Goal: Task Accomplishment & Management: Use online tool/utility

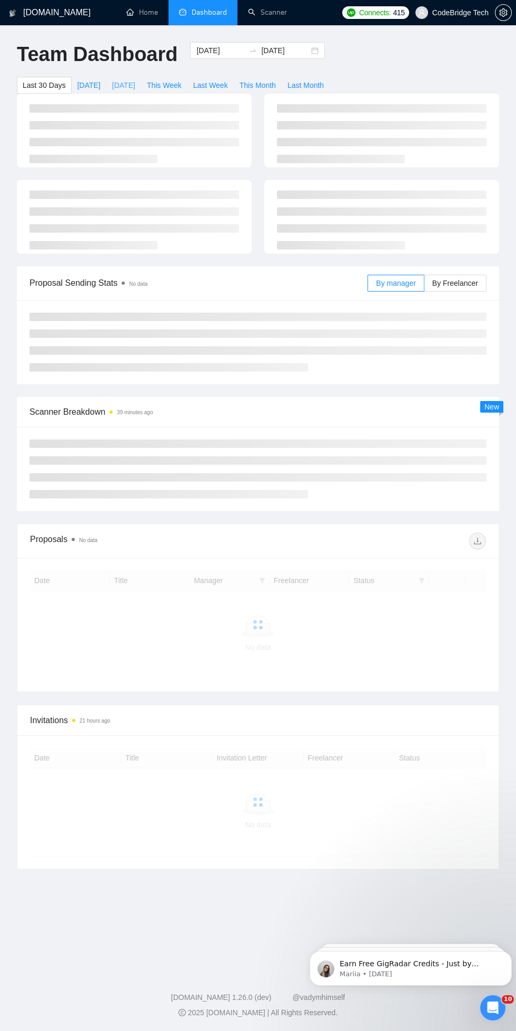
click at [115, 79] on span "[DATE]" at bounding box center [123, 85] width 23 height 12
type input "[DATE]"
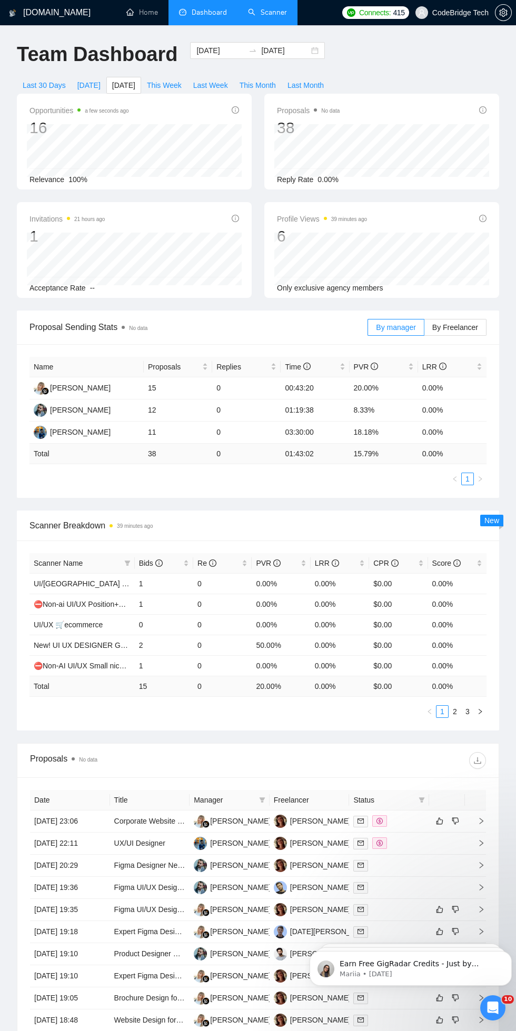
click at [261, 12] on link "Scanner" at bounding box center [267, 12] width 39 height 9
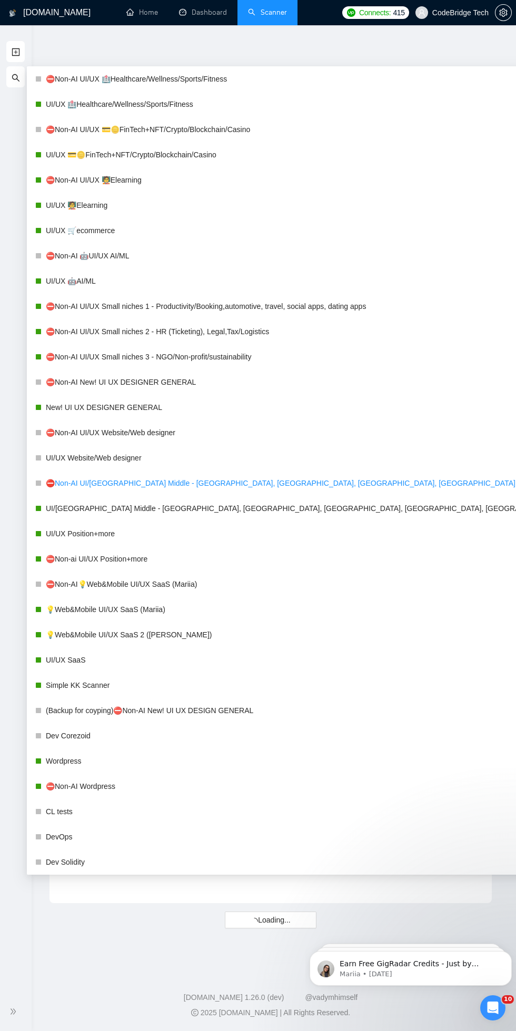
click at [86, 481] on link "⛔Non-AI UI/[GEOGRAPHIC_DATA] Middle - [GEOGRAPHIC_DATA], [GEOGRAPHIC_DATA], [GE…" at bounding box center [316, 483] width 540 height 21
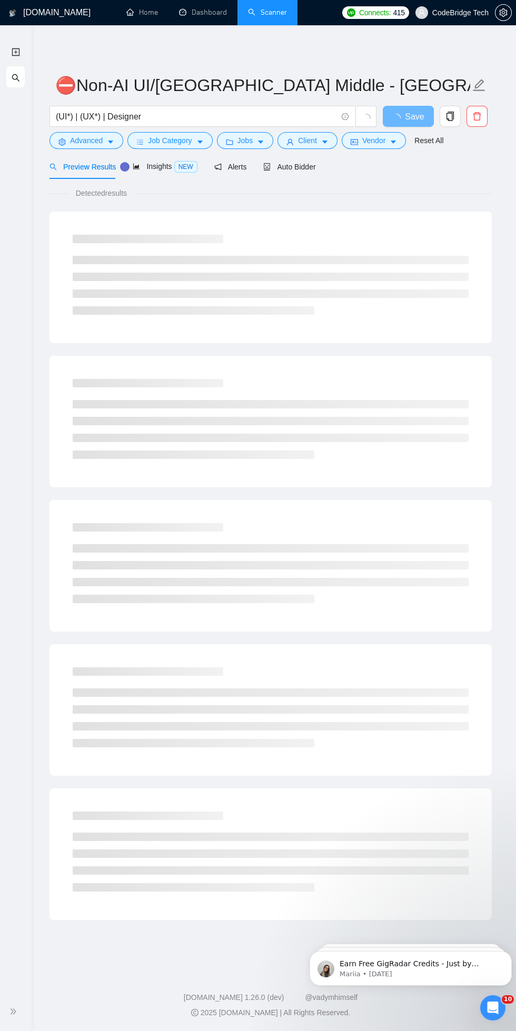
click at [436, 189] on div "Detected results" at bounding box center [270, 193] width 442 height 12
click at [298, 166] on span "Auto Bidder" at bounding box center [299, 167] width 52 height 8
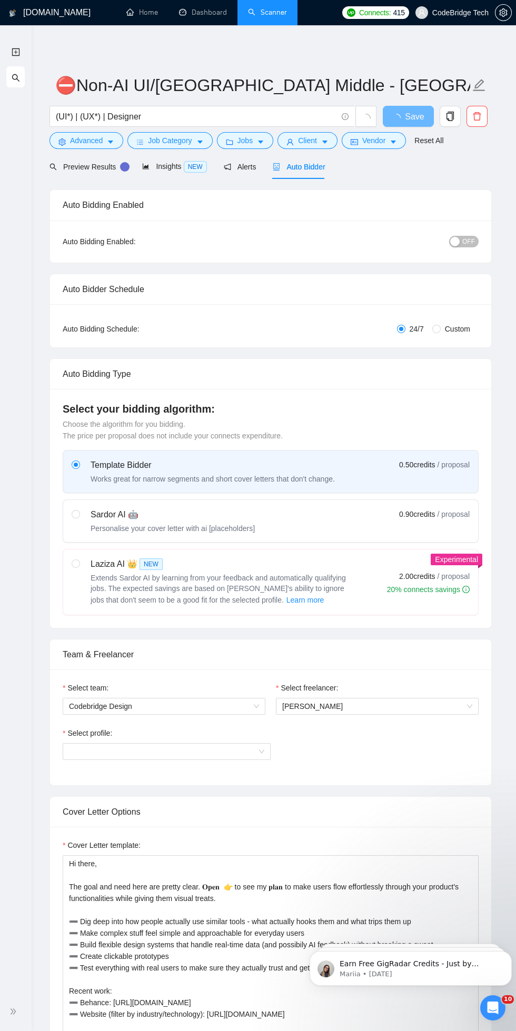
radio input "false"
radio input "true"
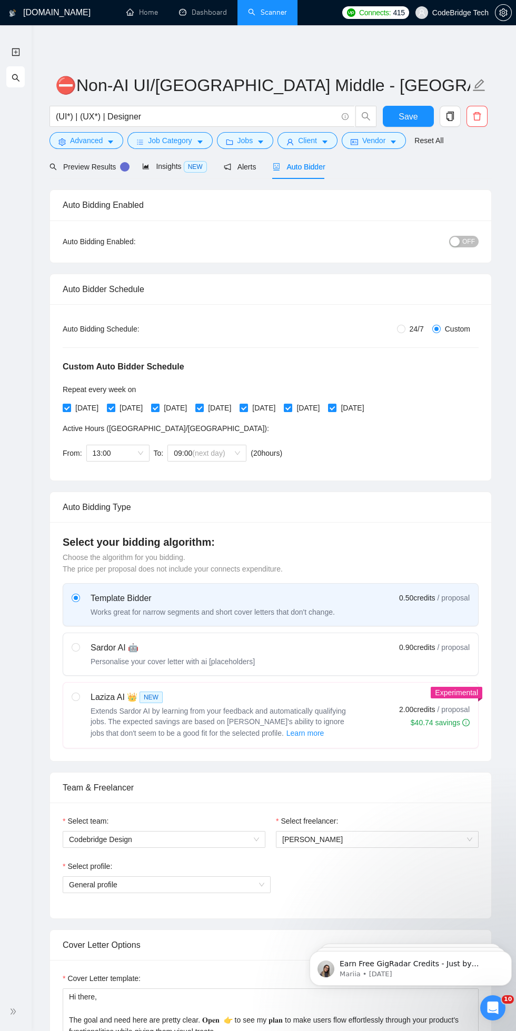
click at [15, 78] on icon "search" at bounding box center [16, 78] width 8 height 8
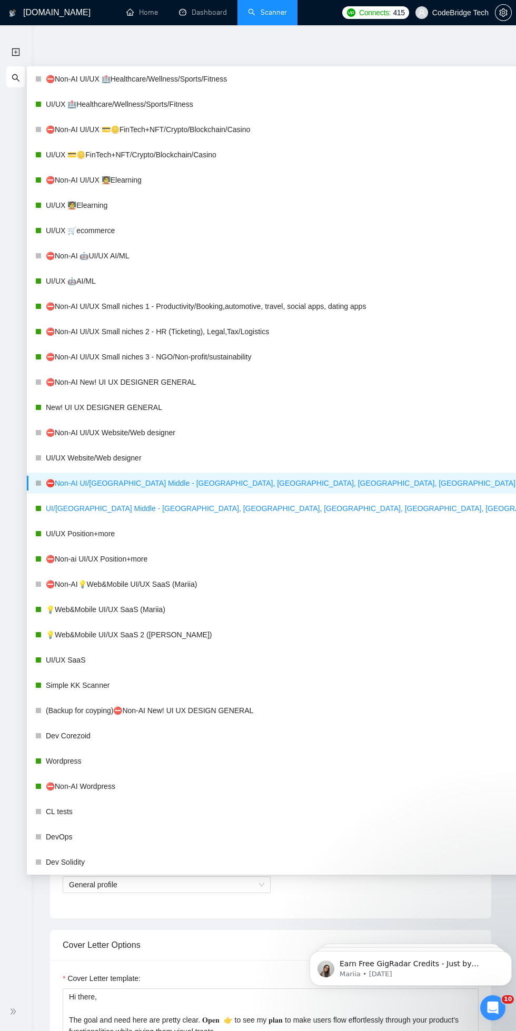
click at [80, 509] on link "UI/[GEOGRAPHIC_DATA] Middle - [GEOGRAPHIC_DATA], [GEOGRAPHIC_DATA], [GEOGRAPHIC…" at bounding box center [316, 508] width 540 height 21
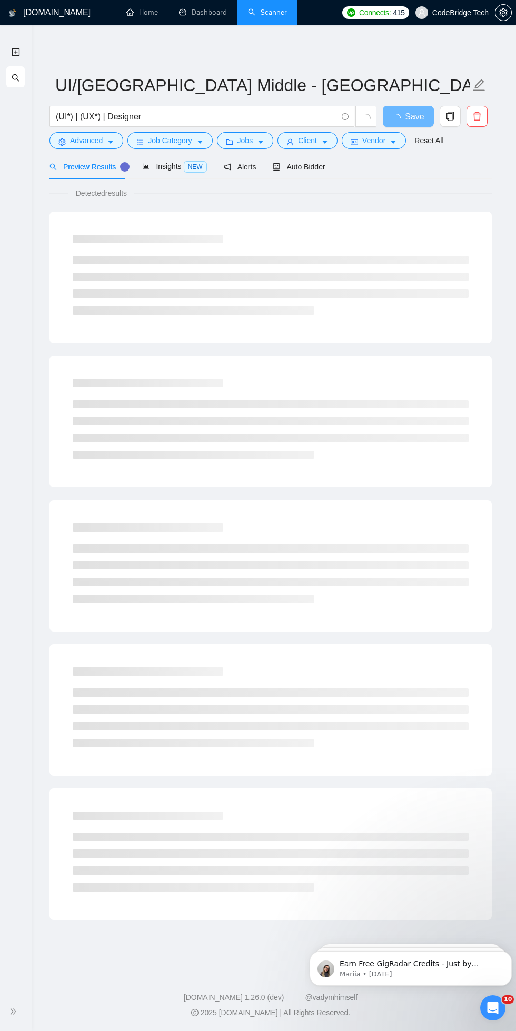
click at [432, 192] on div "Detected results" at bounding box center [270, 193] width 442 height 12
click at [301, 167] on span "Auto Bidder" at bounding box center [299, 167] width 52 height 8
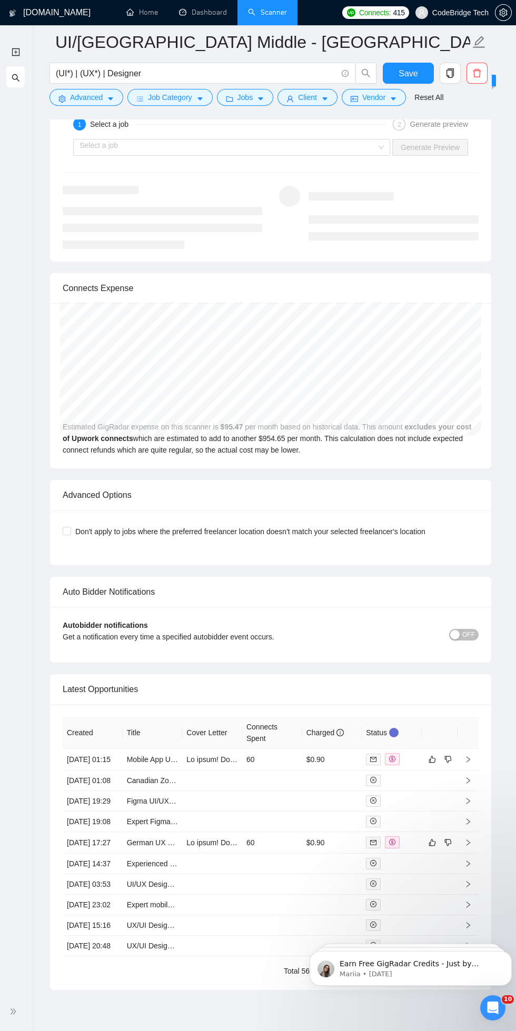
scroll to position [2564, 0]
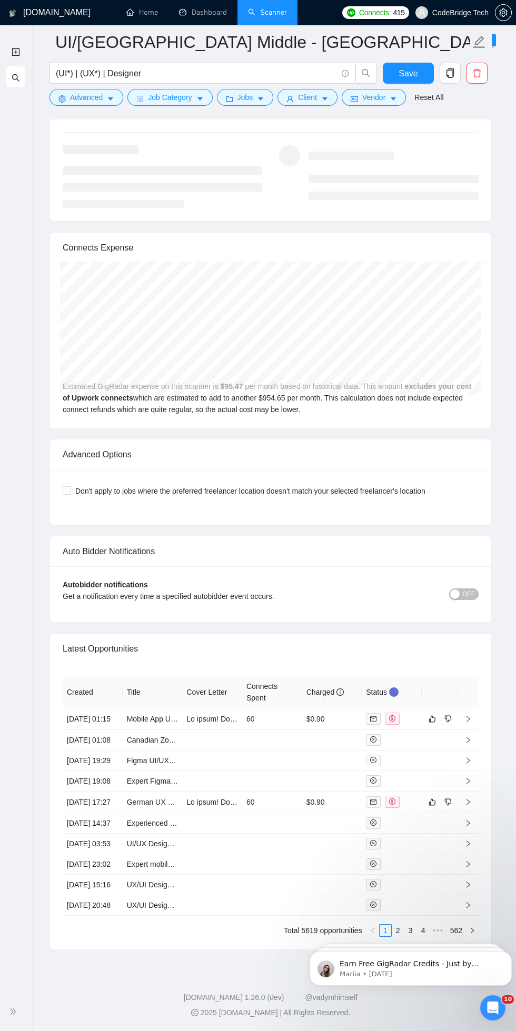
click html "Earn Free GigRadar Credits - Just by Sharing Your Story! 💬 Want more credits fo…"
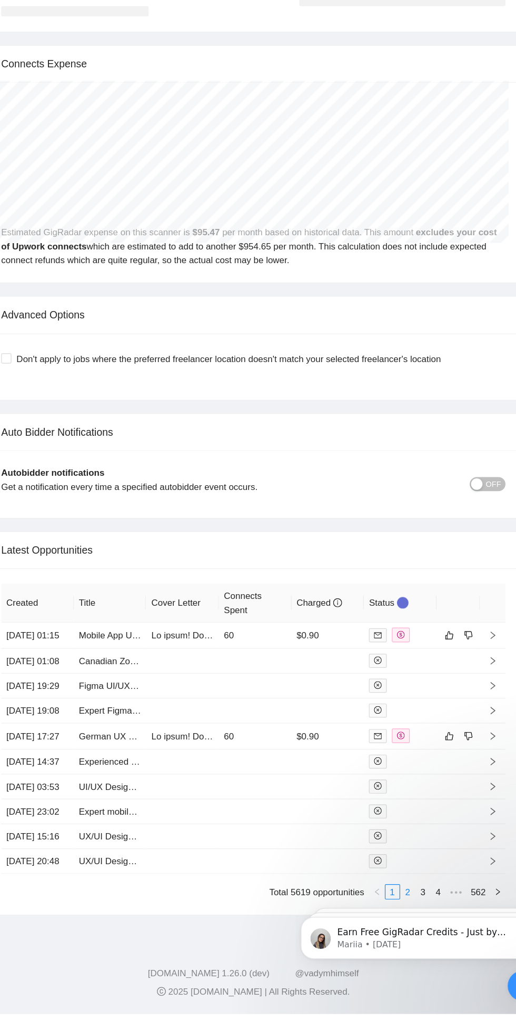
click at [400, 937] on link "2" at bounding box center [398, 931] width 12 height 12
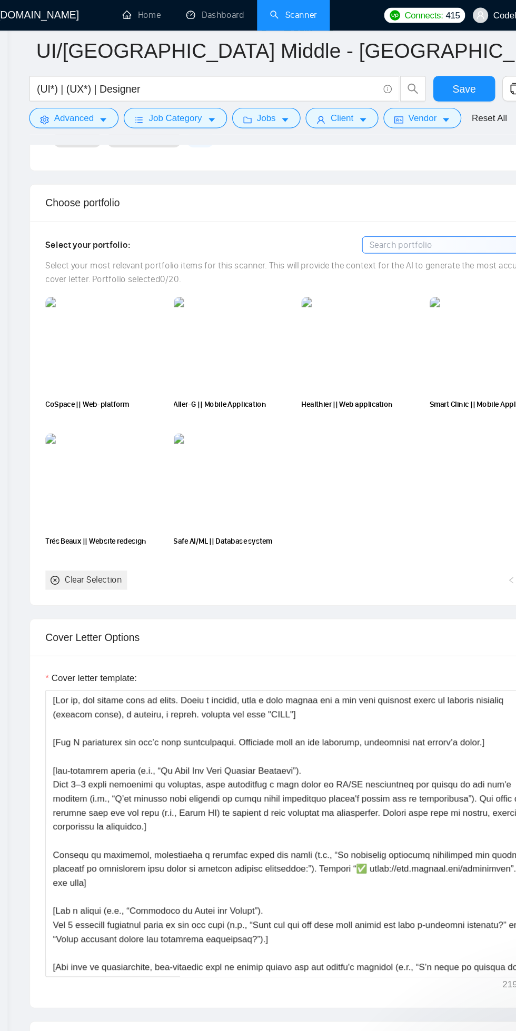
scroll to position [910, 0]
click at [215, 10] on link "Dashboard" at bounding box center [203, 12] width 48 height 9
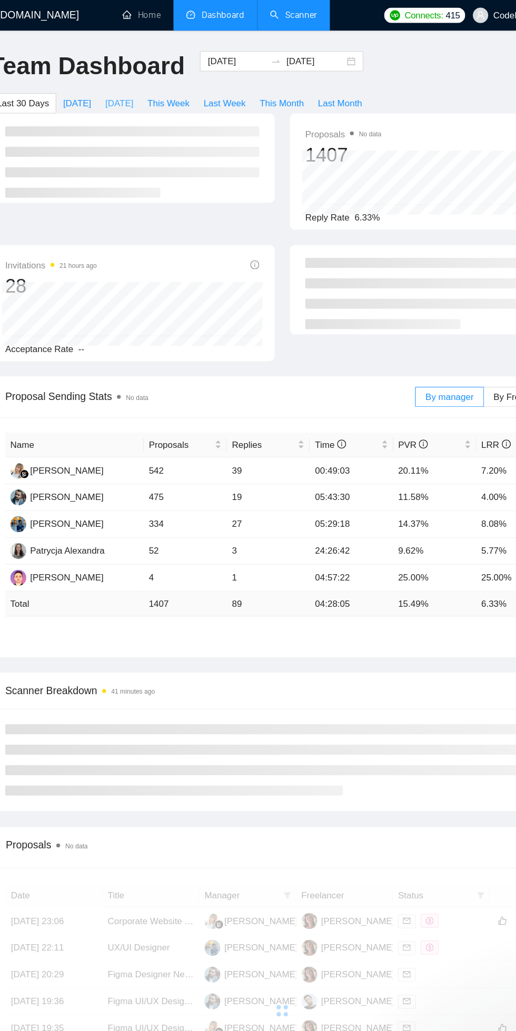
click at [124, 85] on span "[DATE]" at bounding box center [123, 85] width 23 height 12
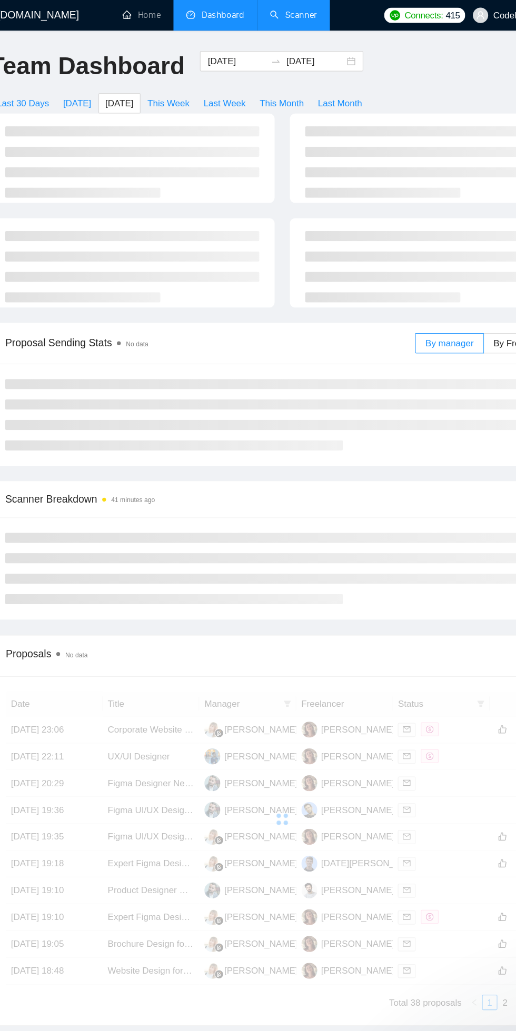
type input "[DATE]"
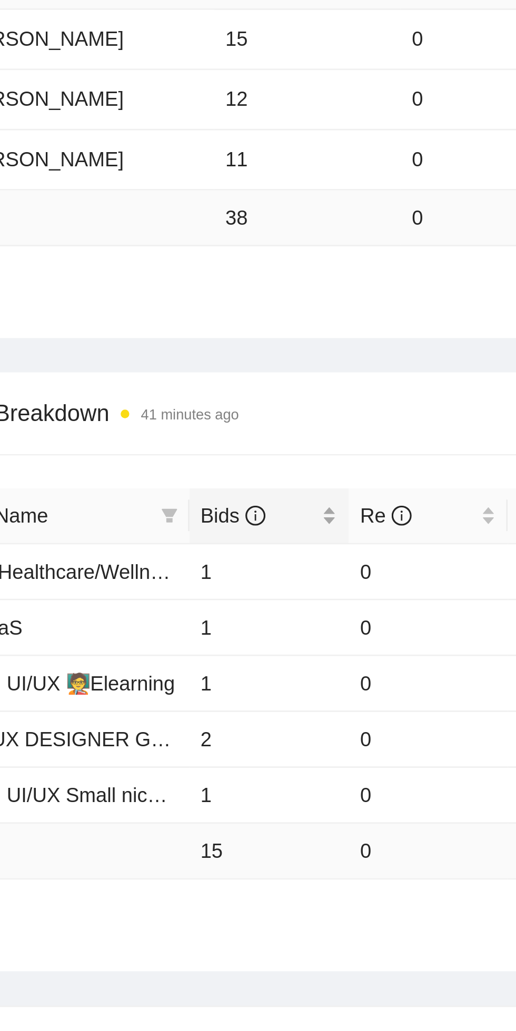
click at [163, 564] on span "Bids" at bounding box center [160, 564] width 42 height 12
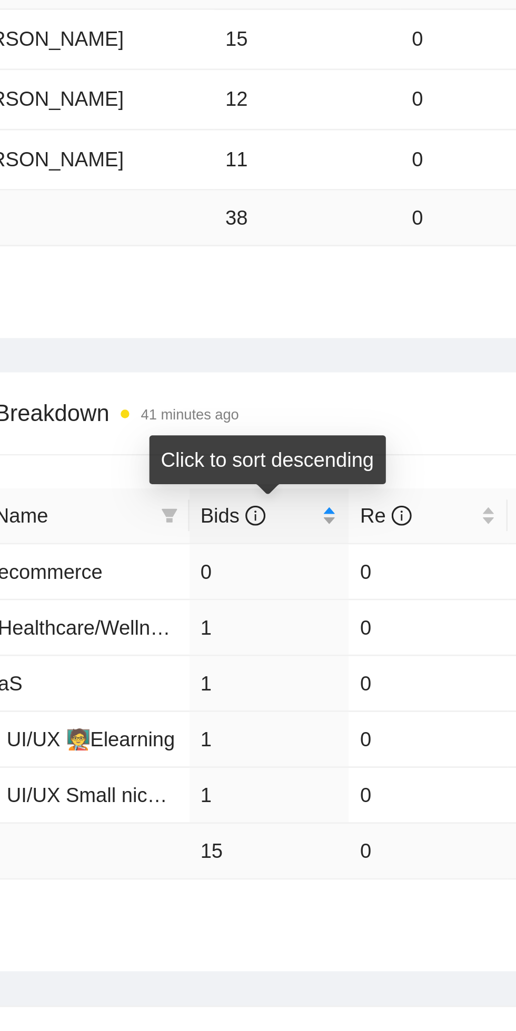
click at [161, 564] on icon "info-circle" at bounding box center [158, 563] width 7 height 7
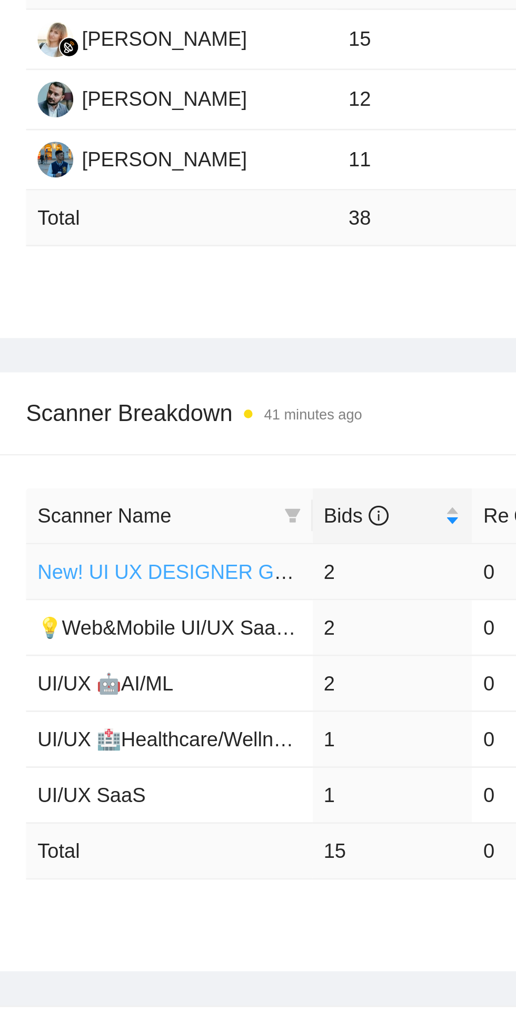
click at [66, 581] on link "New! UI UX DESIGNER GENERAL" at bounding box center [92, 584] width 116 height 8
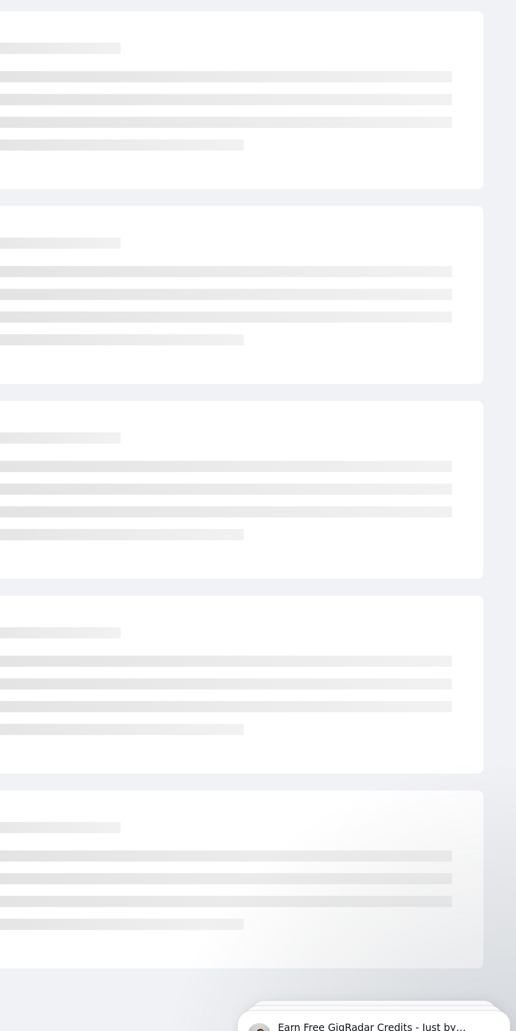
click at [476, 408] on div at bounding box center [270, 418] width 421 height 105
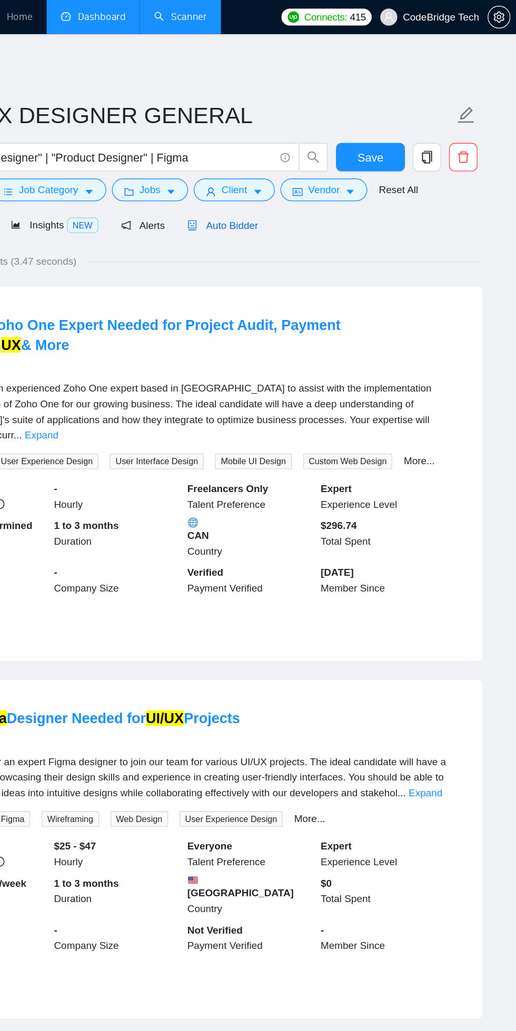
click at [289, 166] on span "Auto Bidder" at bounding box center [299, 167] width 52 height 8
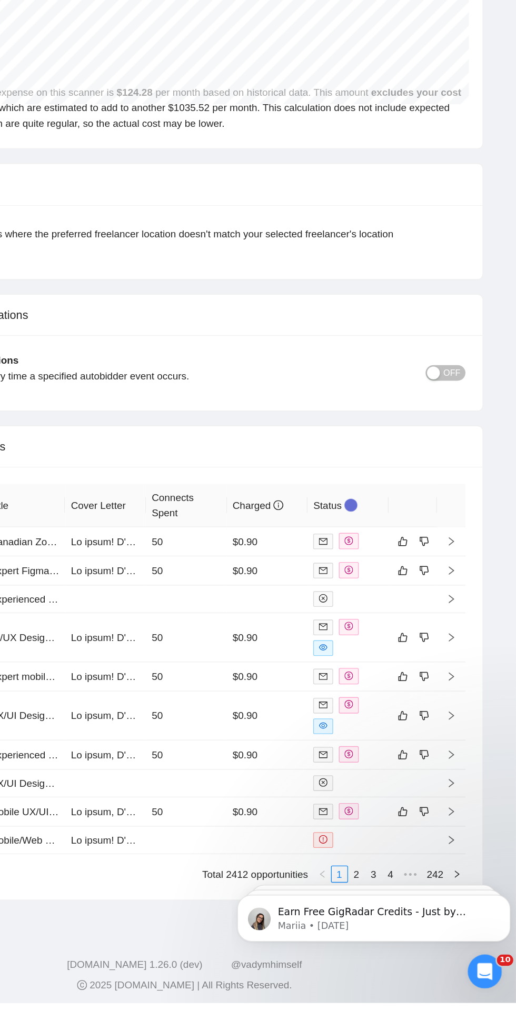
scroll to position [2596, 0]
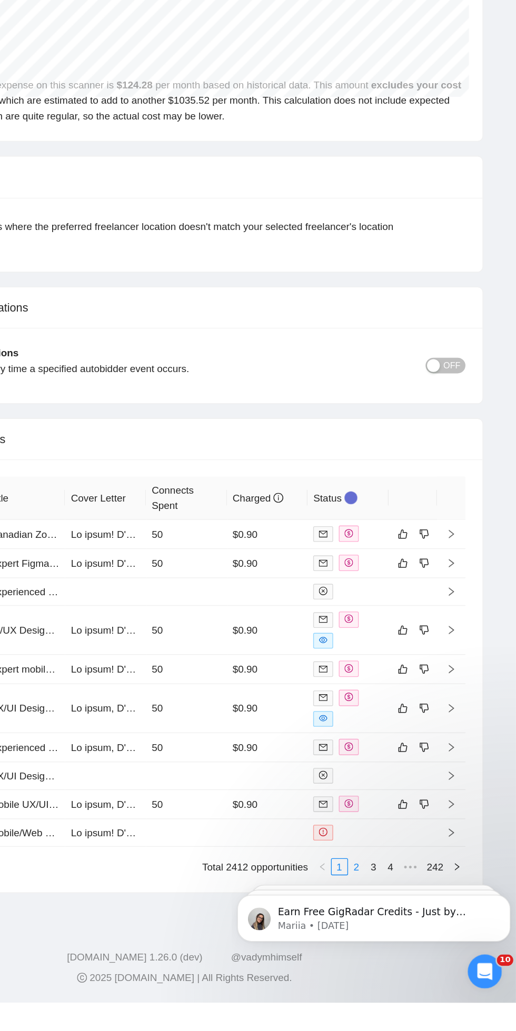
click at [396, 937] on link "2" at bounding box center [398, 931] width 12 height 12
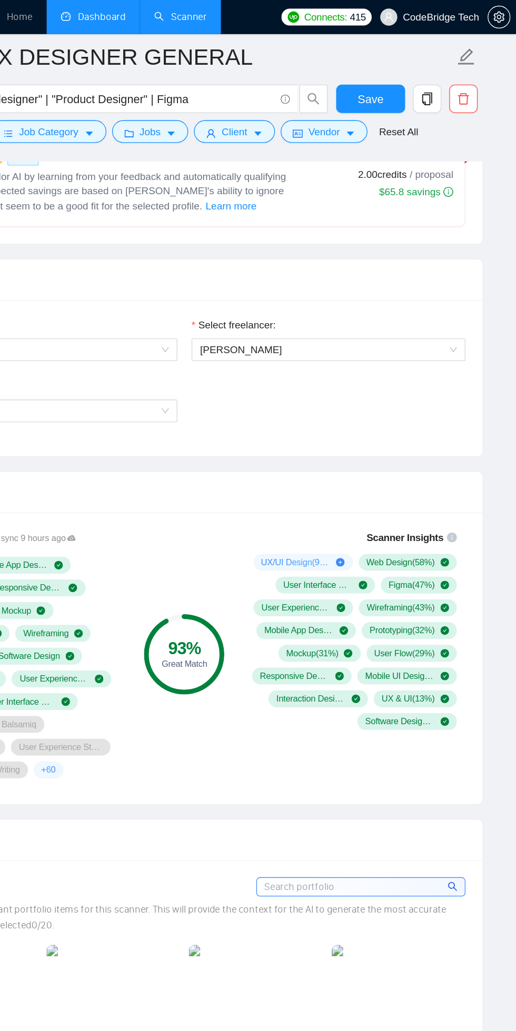
scroll to position [455, 0]
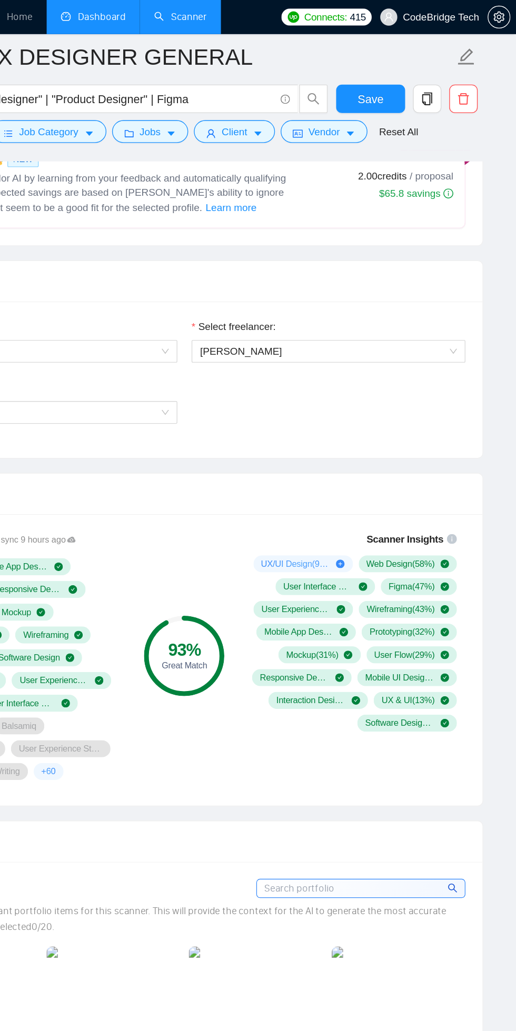
click at [212, 17] on link "Dashboard" at bounding box center [203, 12] width 48 height 9
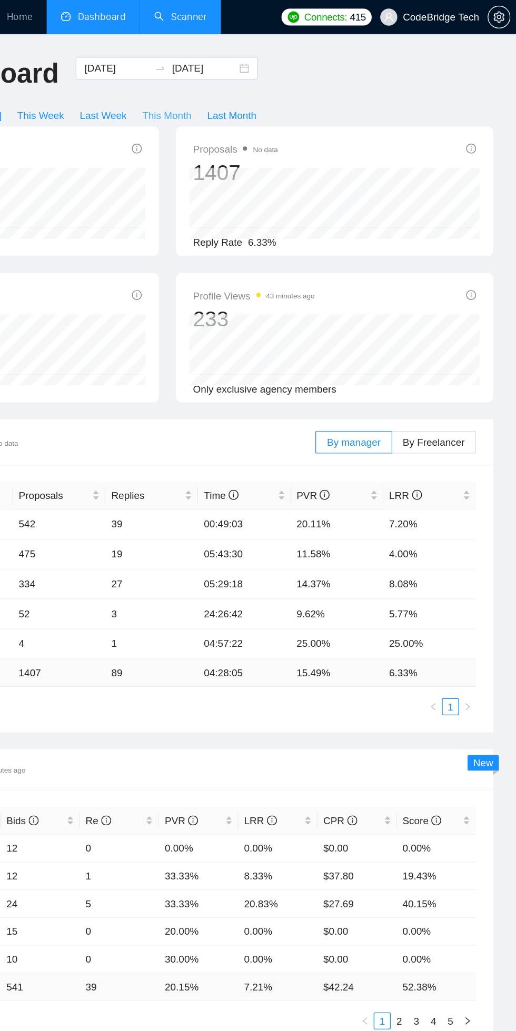
click at [247, 77] on button "This Month" at bounding box center [258, 85] width 48 height 17
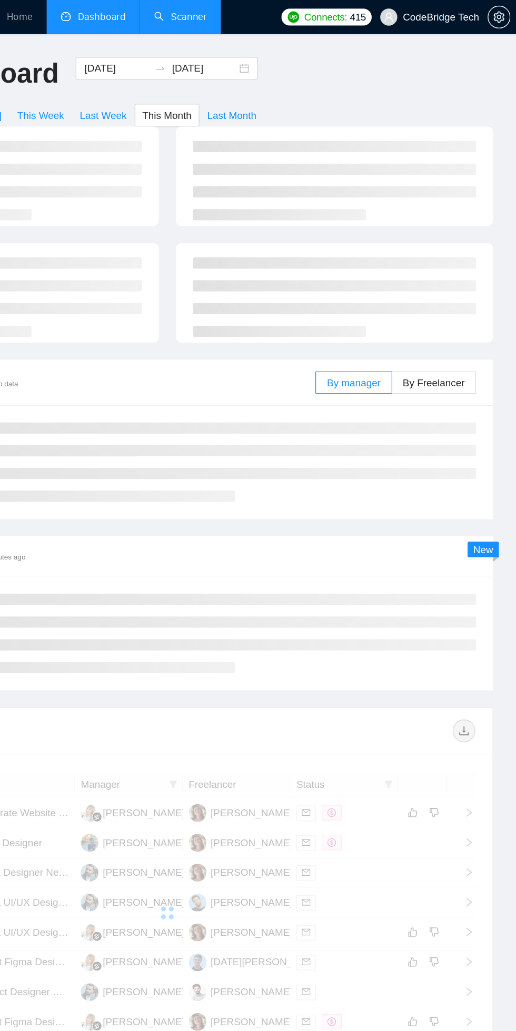
type input "[DATE]"
